Goal: Information Seeking & Learning: Learn about a topic

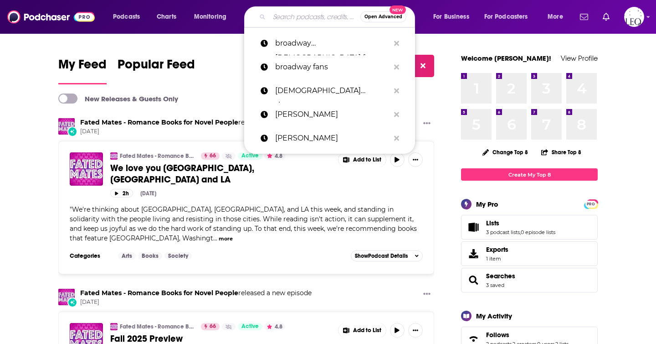
click at [321, 13] on input "Search podcasts, credits, & more..." at bounding box center [314, 17] width 91 height 15
paste input "[PERSON_NAME]"
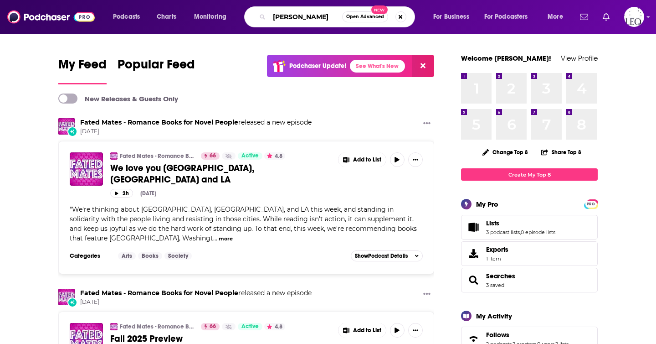
type input "[PERSON_NAME]"
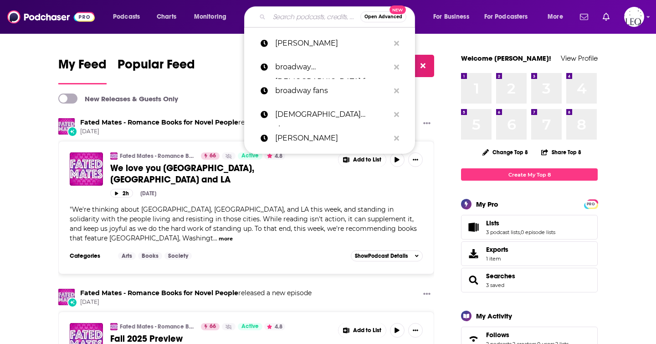
click at [318, 15] on input "Search podcasts, credits, & more..." at bounding box center [314, 17] width 91 height 15
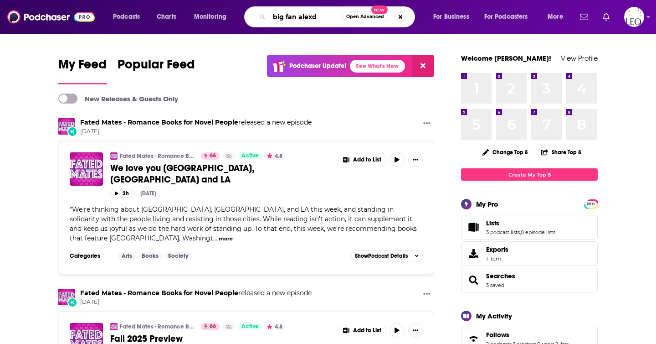
click at [278, 19] on input "big fan alexd" at bounding box center [305, 17] width 73 height 15
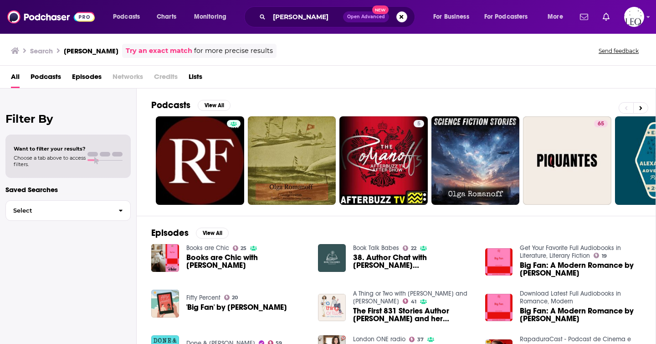
scroll to position [101, 0]
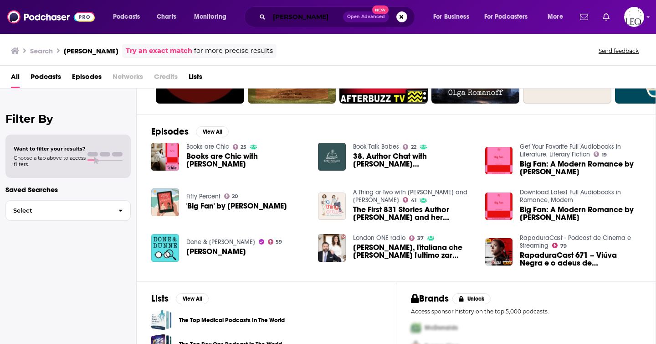
click at [290, 17] on input "alexandra romanoff" at bounding box center [306, 17] width 74 height 15
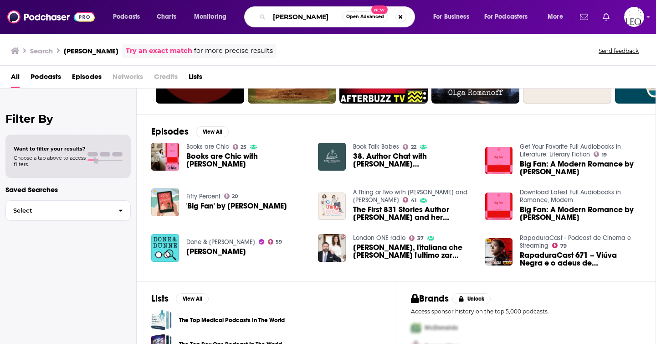
click at [290, 17] on input "alexandra romanoff" at bounding box center [305, 17] width 73 height 15
paste input "[PERSON_NAME]"
type input "[PERSON_NAME]"
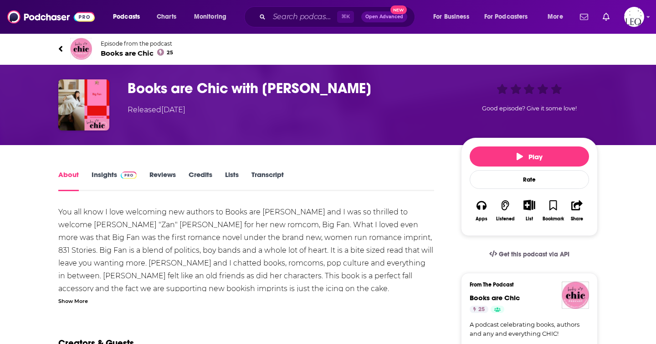
click at [112, 175] on link "Insights" at bounding box center [114, 180] width 45 height 21
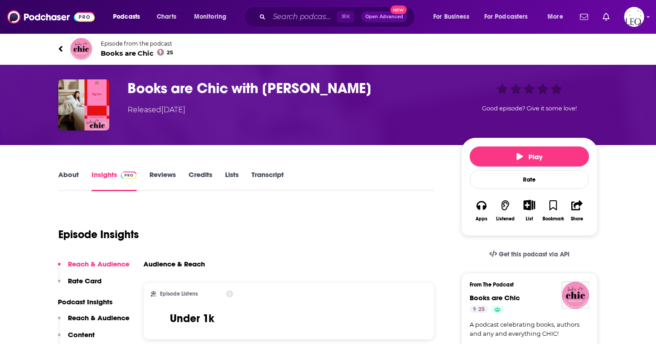
click at [129, 53] on span "Books are Chic 25" at bounding box center [137, 53] width 72 height 9
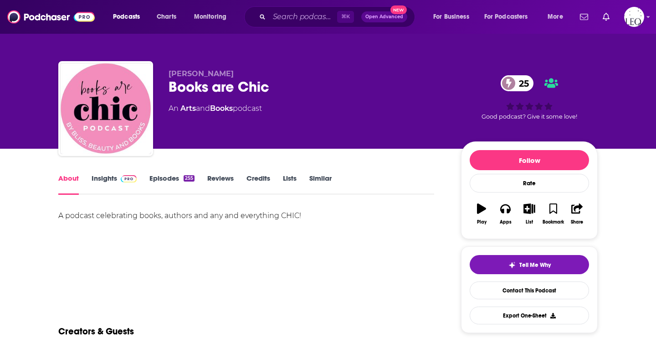
click at [103, 181] on link "Insights" at bounding box center [114, 184] width 45 height 21
